Goal: Transaction & Acquisition: Book appointment/travel/reservation

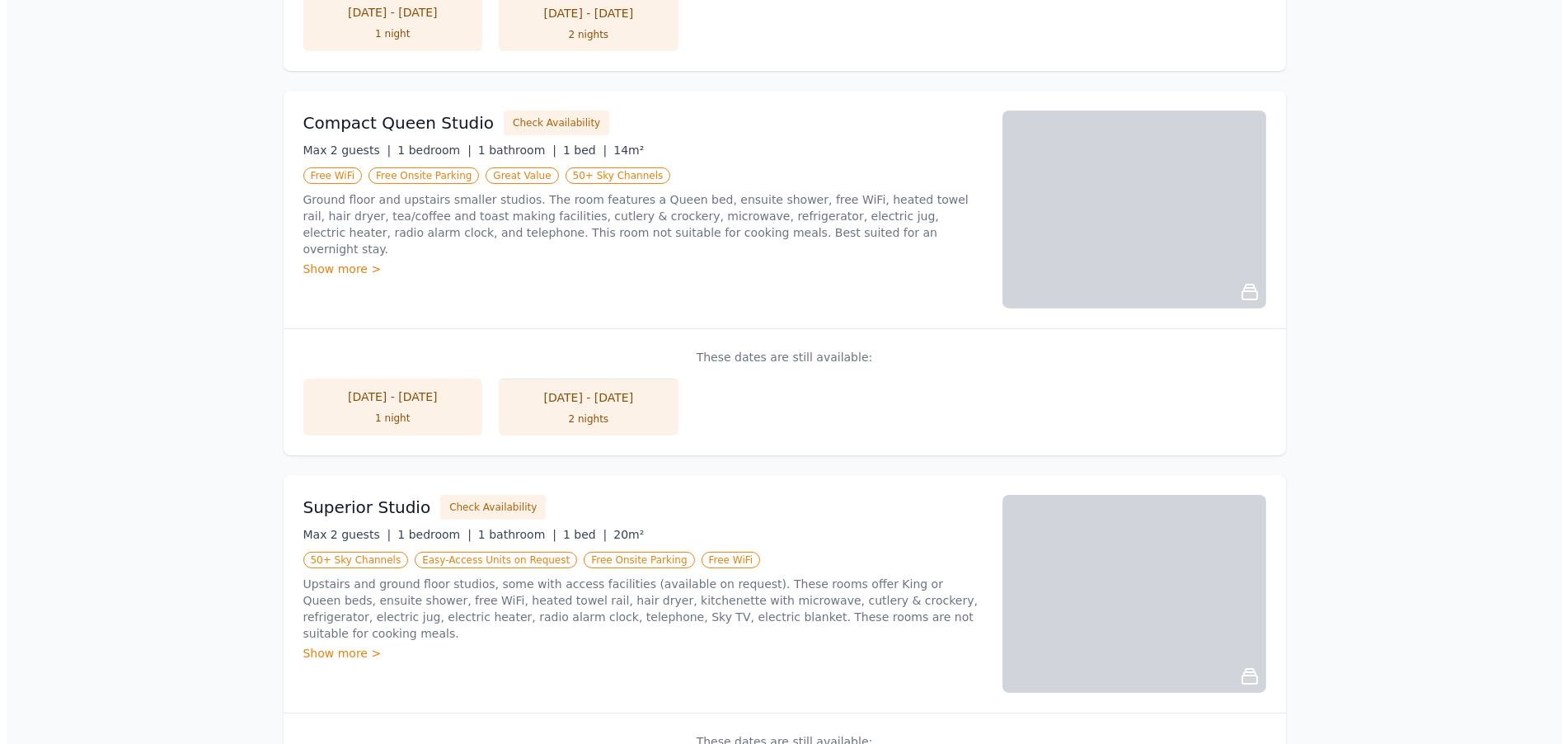
scroll to position [660, 0]
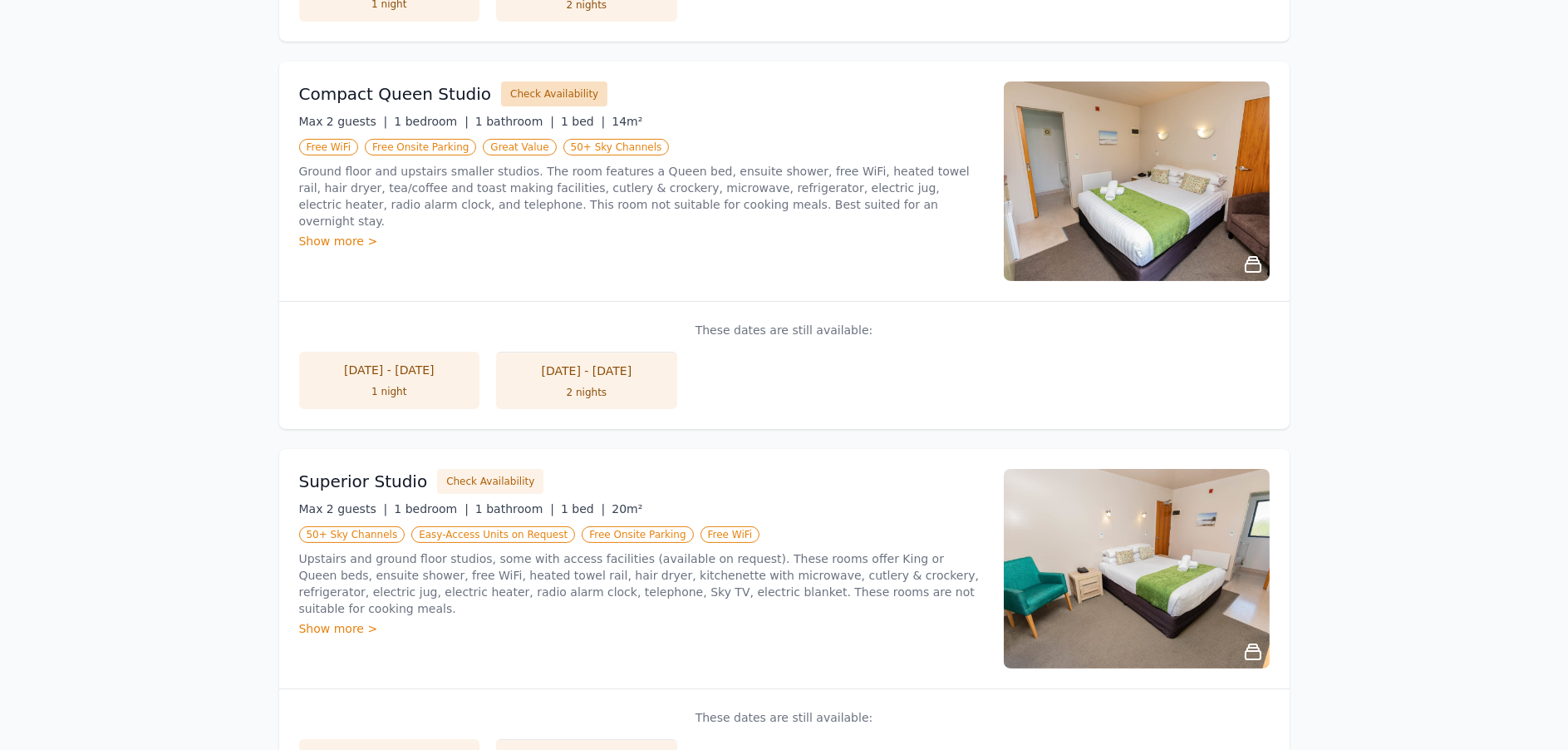
click at [536, 89] on button "Check Availability" at bounding box center [555, 94] width 107 height 25
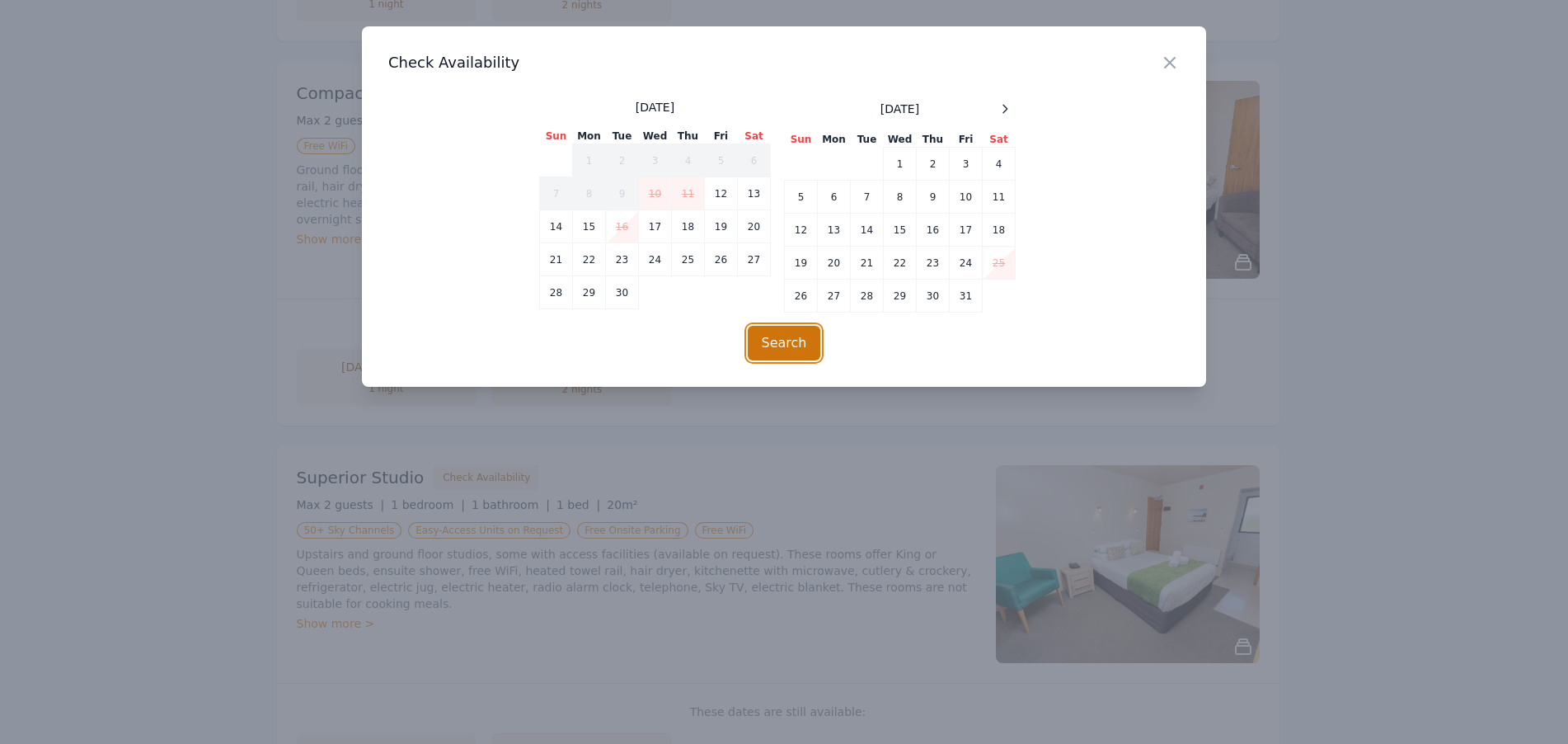
click at [781, 335] on button "Search" at bounding box center [784, 343] width 74 height 35
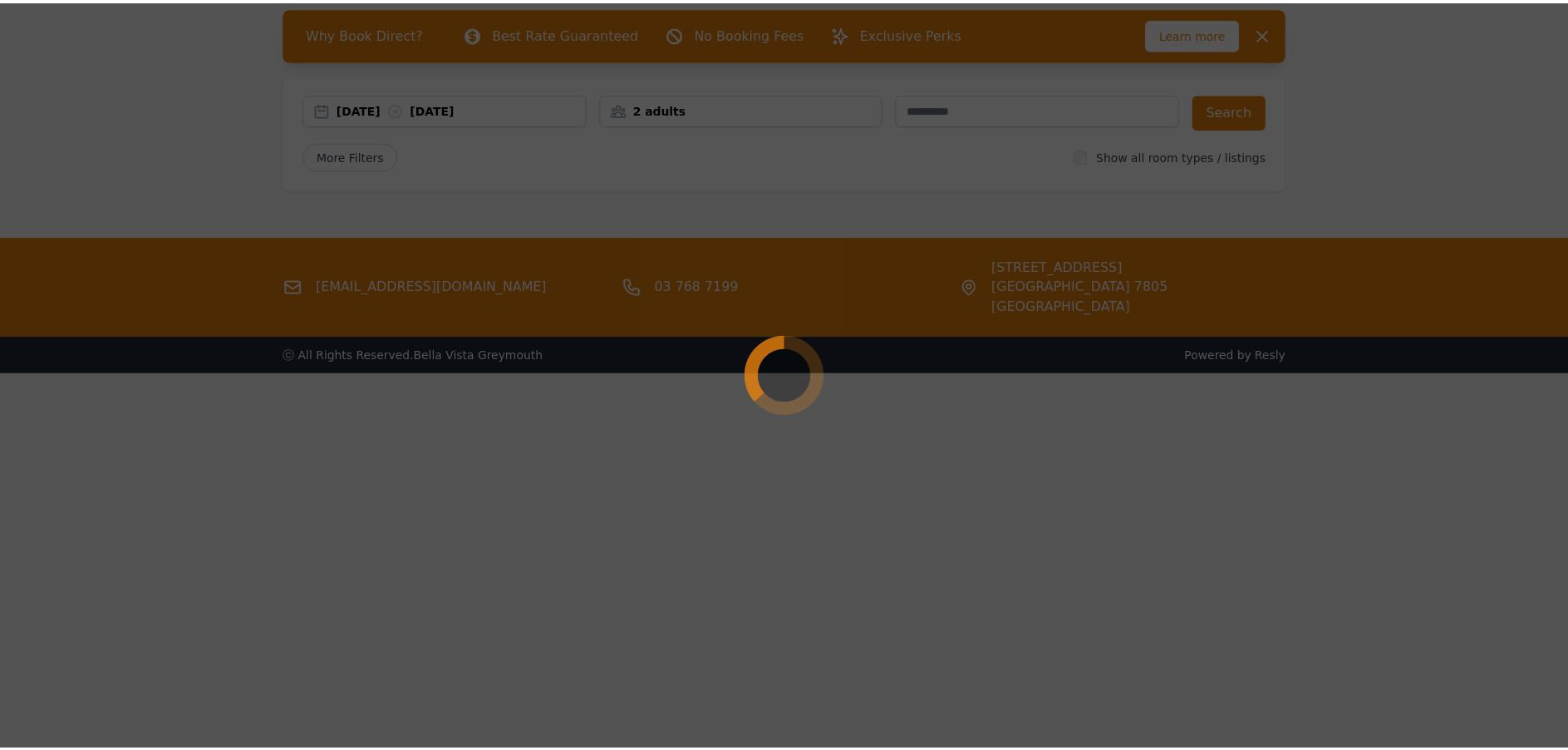
scroll to position [80, 0]
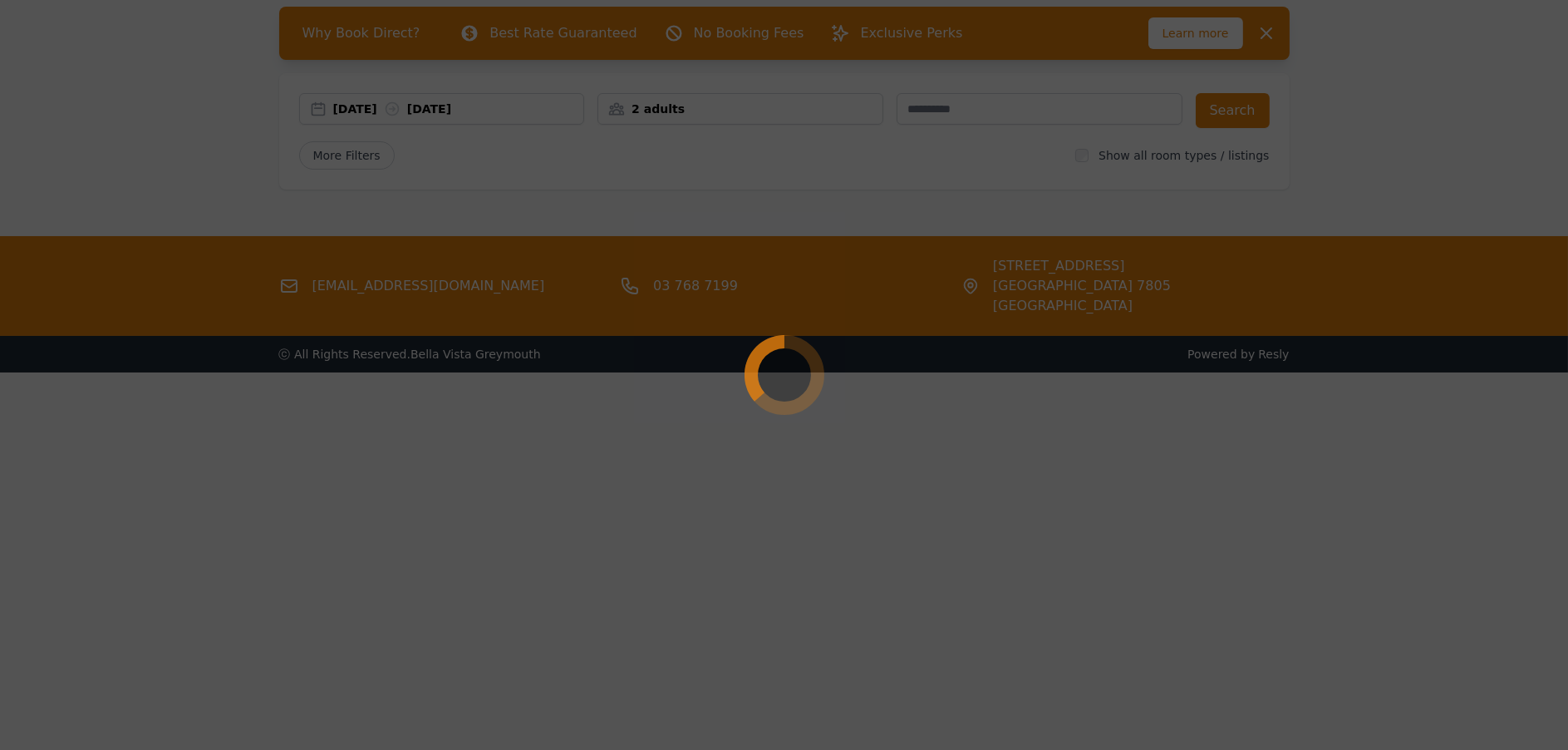
click at [939, 442] on div at bounding box center [784, 375] width 1568 height 750
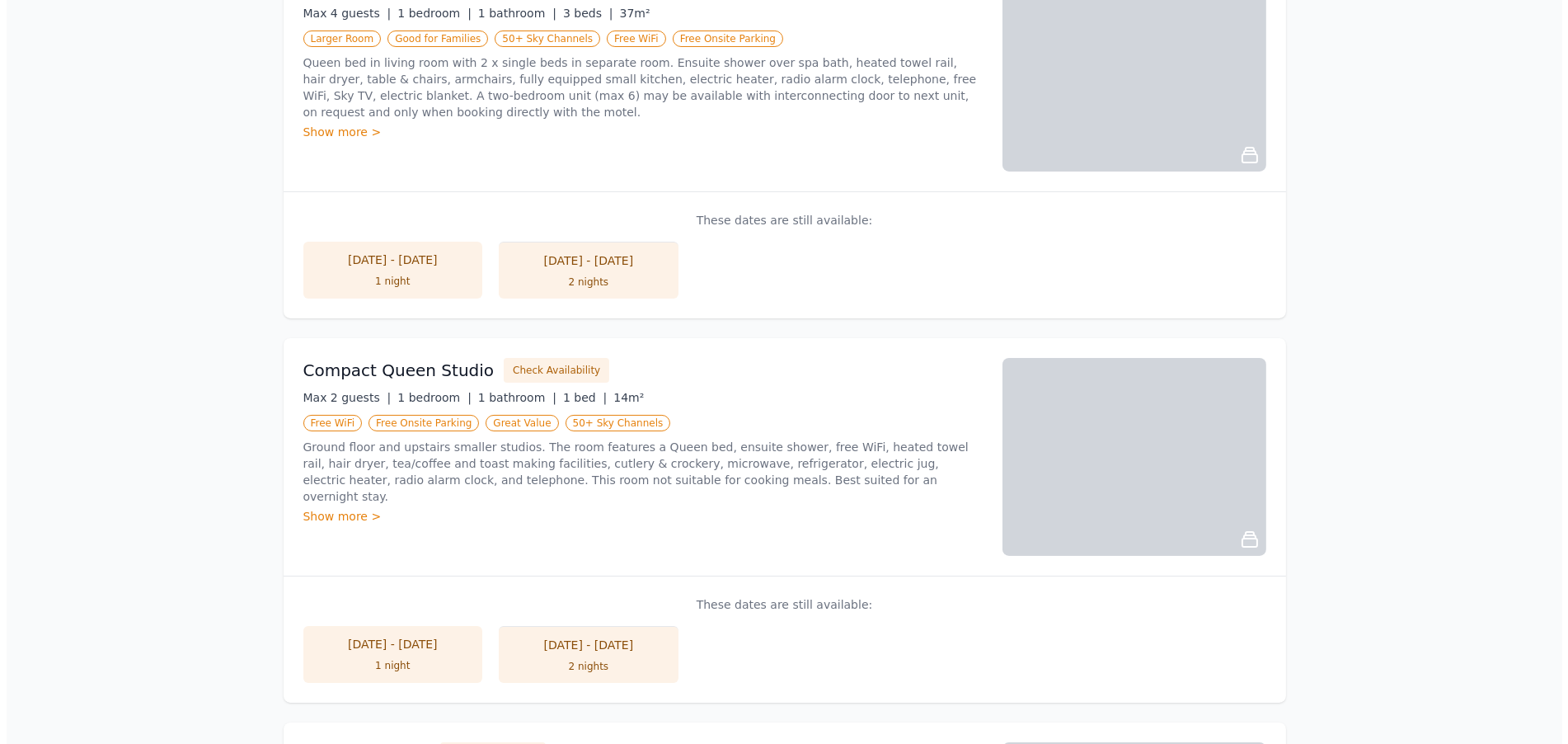
scroll to position [495, 0]
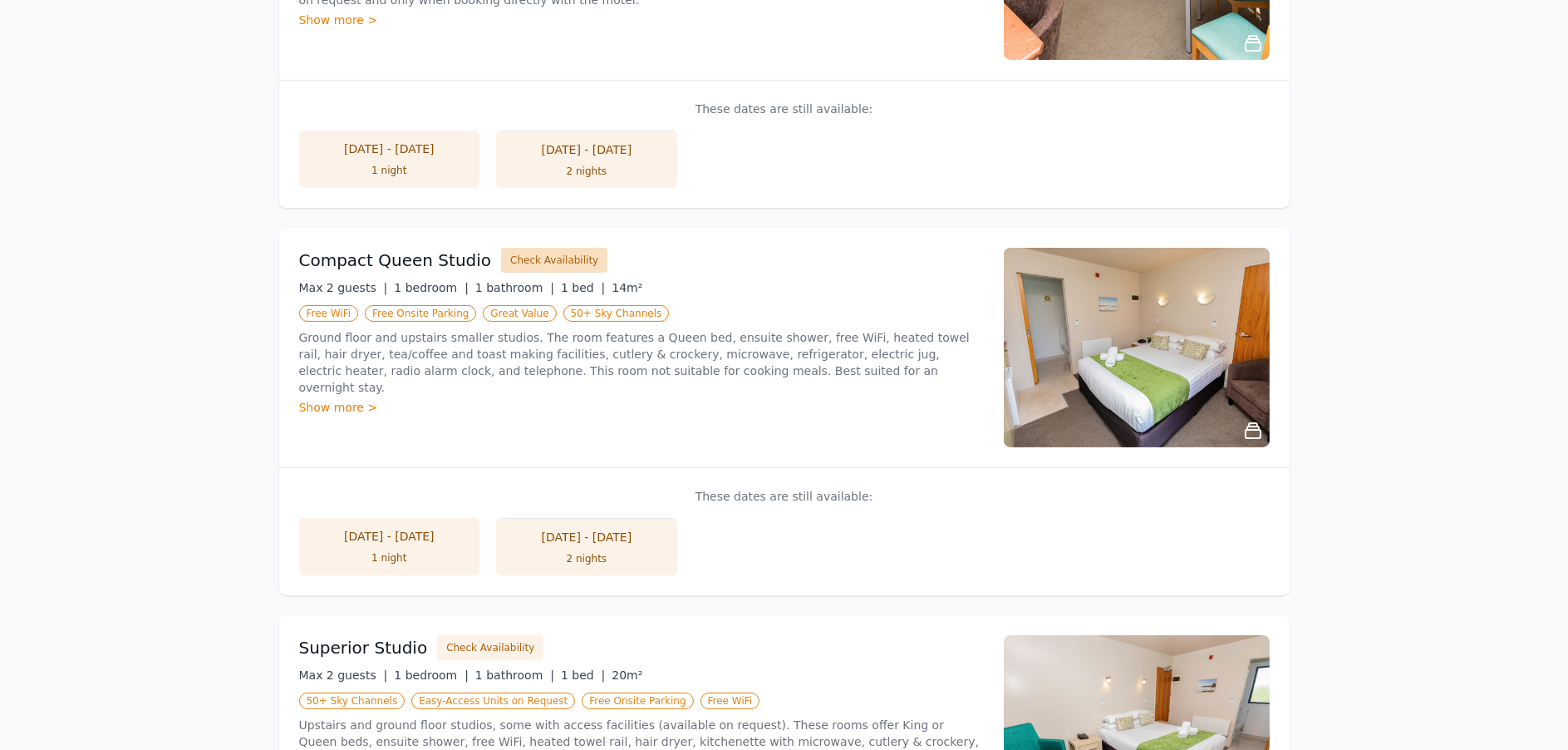
click at [519, 258] on button "Check Availability" at bounding box center [555, 260] width 107 height 25
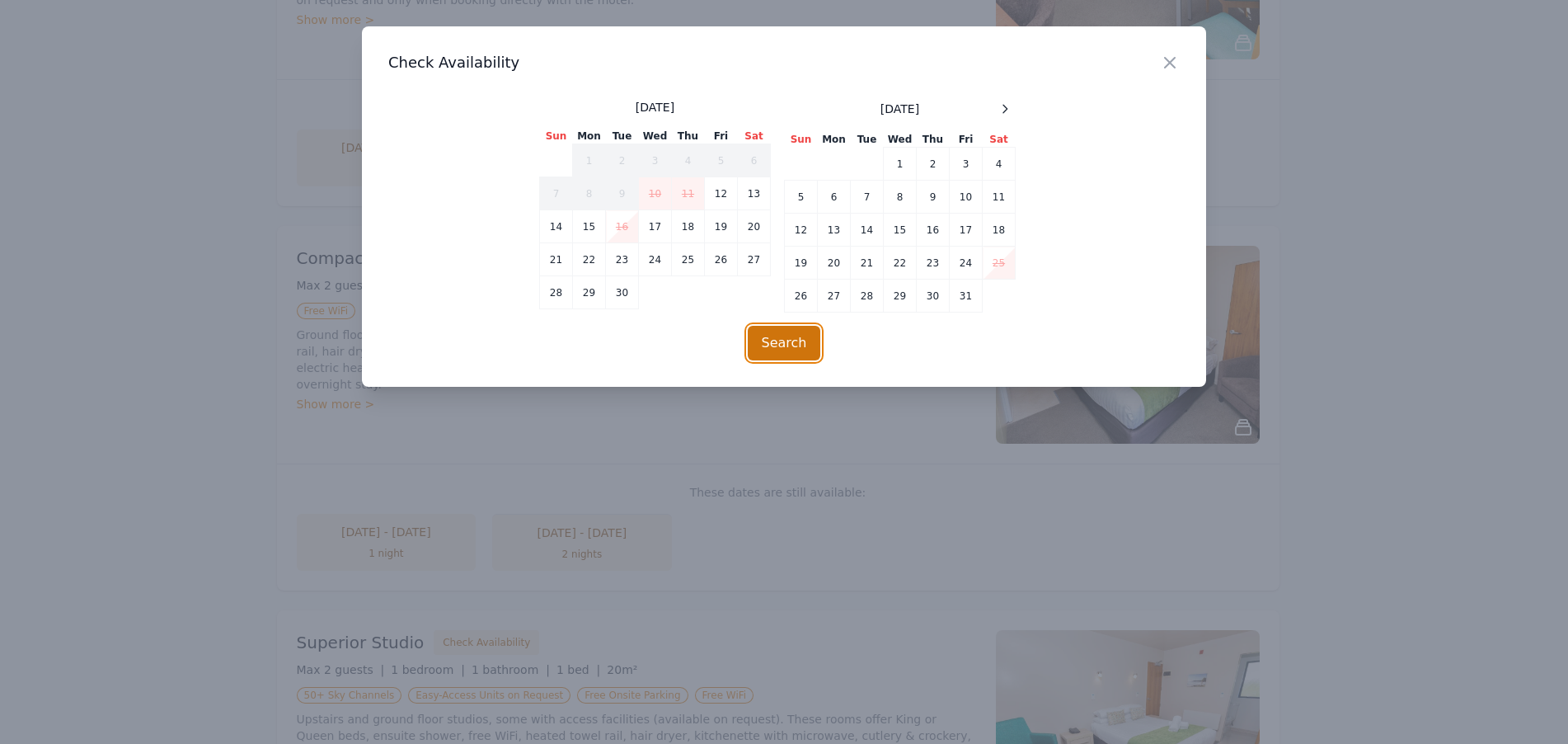
click at [785, 343] on button "Search" at bounding box center [784, 343] width 74 height 35
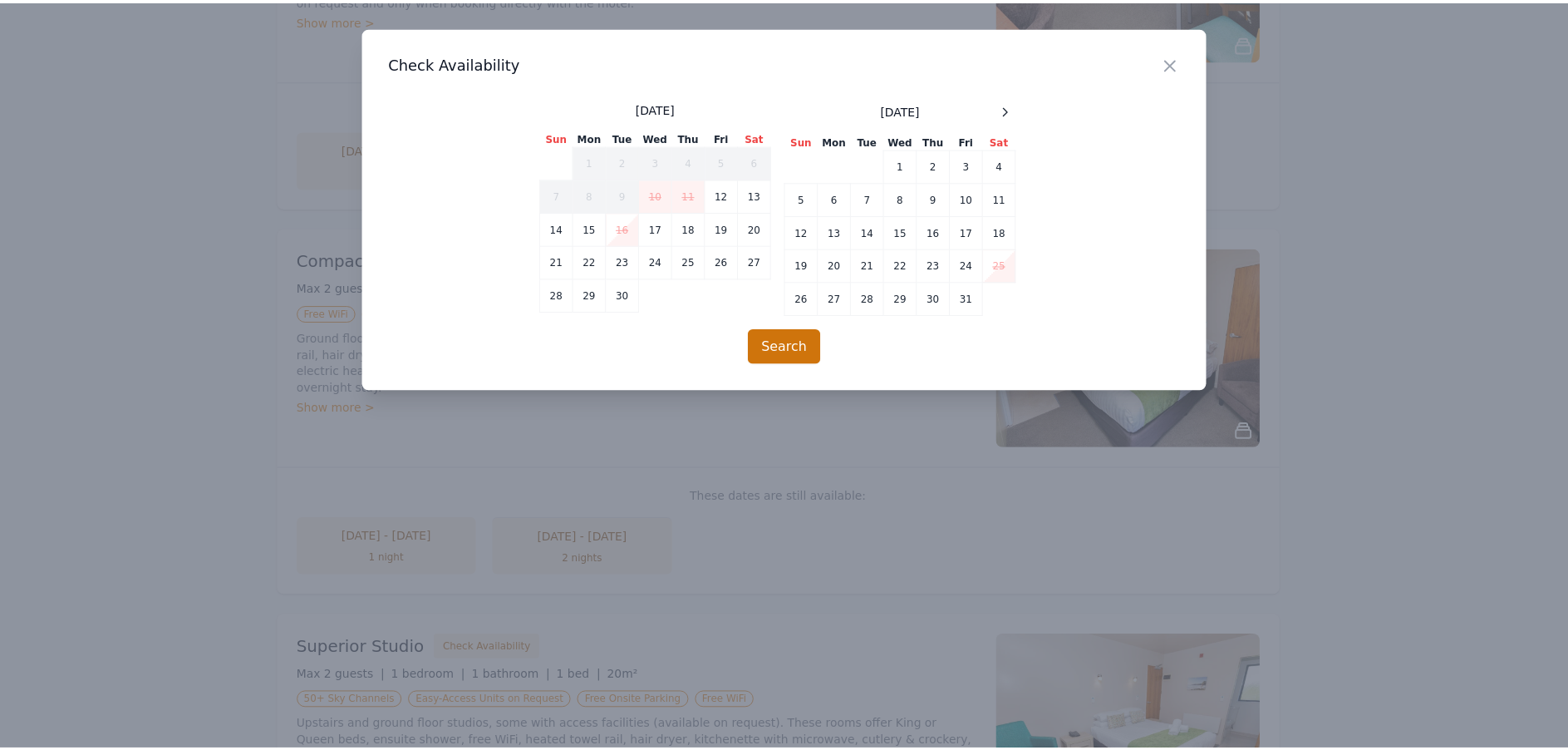
scroll to position [80, 0]
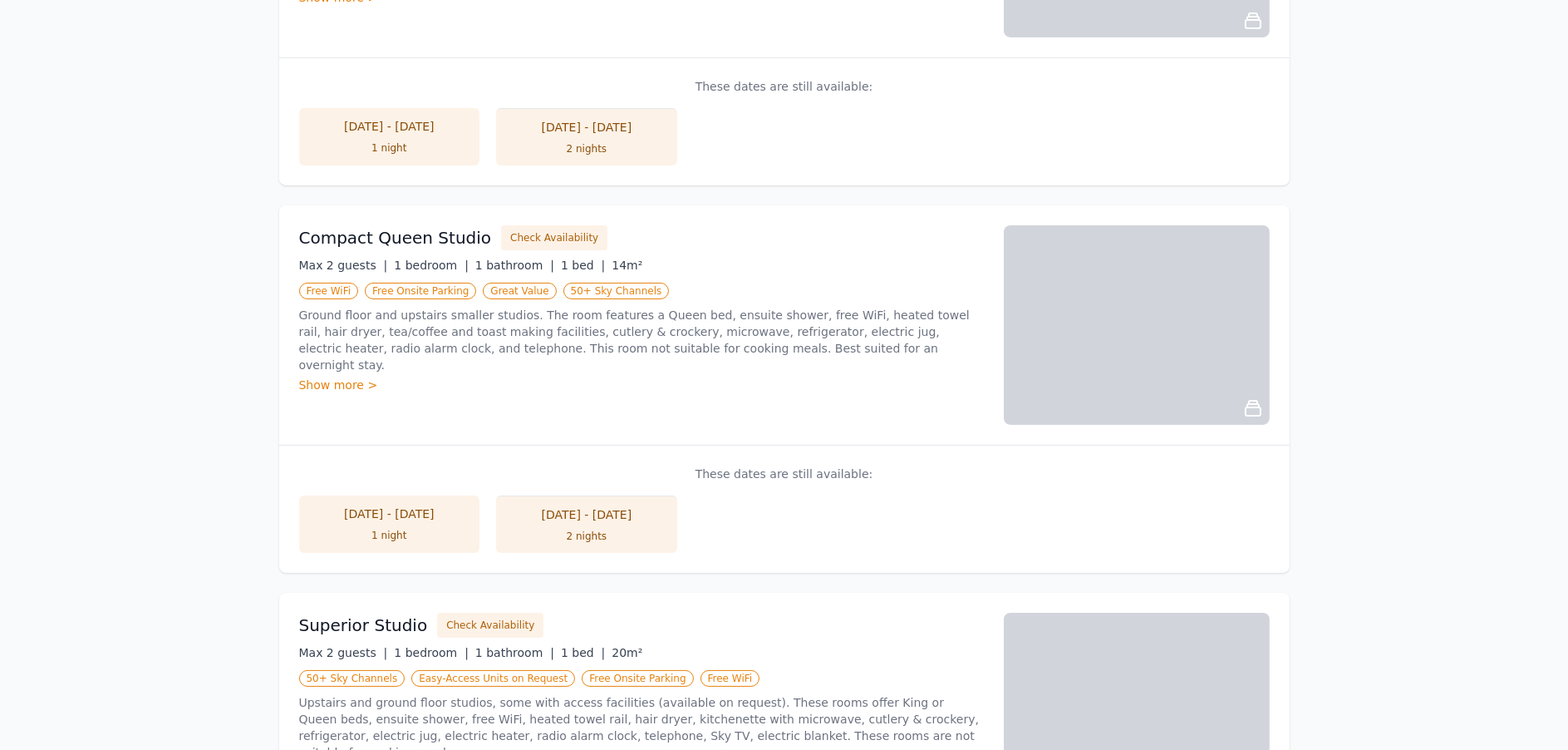
scroll to position [433, 0]
